Goal: Transaction & Acquisition: Purchase product/service

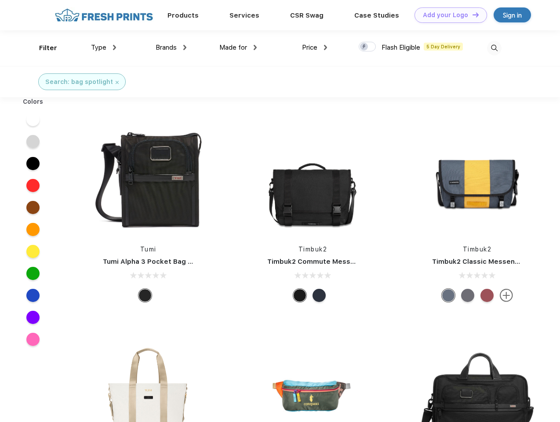
click at [448, 15] on link "Add your Logo Design Tool" at bounding box center [451, 14] width 73 height 15
click at [0, 0] on div "Design Tool" at bounding box center [0, 0] width 0 height 0
click at [472, 15] on link "Add your Logo Design Tool" at bounding box center [451, 14] width 73 height 15
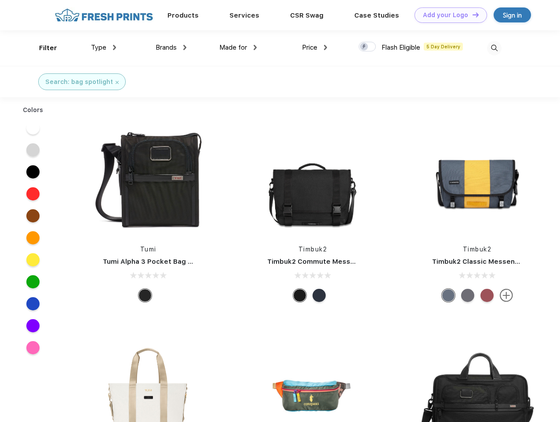
click at [42, 48] on div "Filter" at bounding box center [48, 48] width 18 height 10
click at [104, 47] on span "Type" at bounding box center [98, 48] width 15 height 8
click at [171, 47] on span "Brands" at bounding box center [166, 48] width 21 height 8
click at [238, 47] on span "Made for" at bounding box center [233, 48] width 28 height 8
click at [315, 47] on span "Price" at bounding box center [309, 48] width 15 height 8
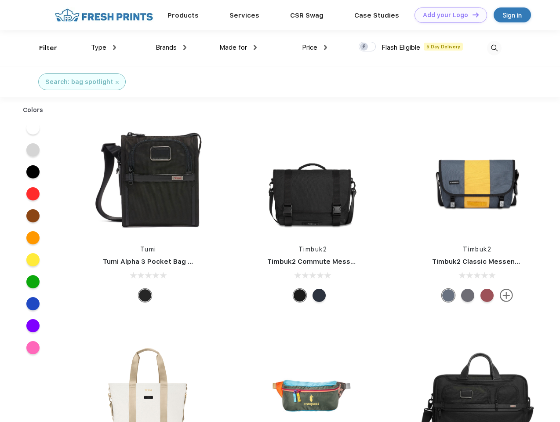
click at [368, 47] on div at bounding box center [367, 47] width 17 height 10
click at [364, 47] on input "checkbox" at bounding box center [362, 44] width 6 height 6
click at [494, 48] on img at bounding box center [494, 48] width 15 height 15
